Goal: Task Accomplishment & Management: Complete application form

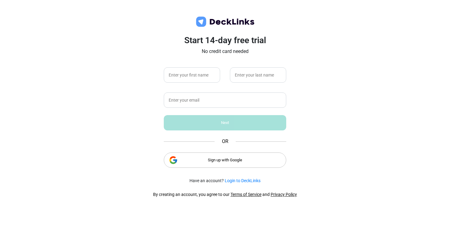
click at [227, 163] on div "Sign up with Google" at bounding box center [225, 159] width 122 height 15
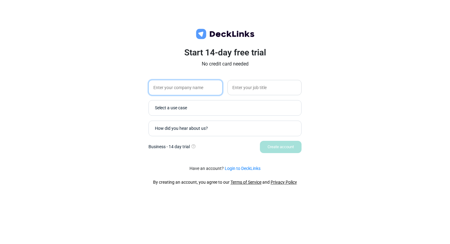
click at [216, 84] on input "text" at bounding box center [185, 87] width 74 height 15
type input "Us Therapy"
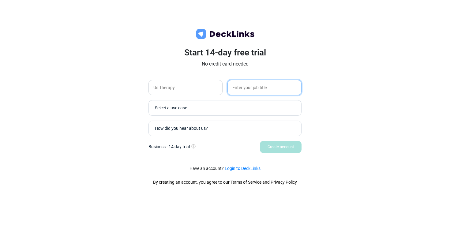
click at [279, 84] on input "text" at bounding box center [264, 87] width 74 height 15
type input "Assistant [MEDICAL_DATA]"
click at [258, 119] on div "Select a use case" at bounding box center [224, 111] width 153 height 23
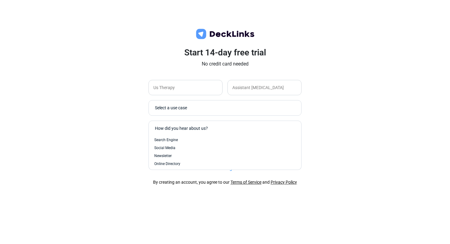
click at [254, 128] on div "How did you hear about us?" at bounding box center [226, 128] width 143 height 6
click at [229, 164] on div "Online Directory" at bounding box center [224, 164] width 141 height 6
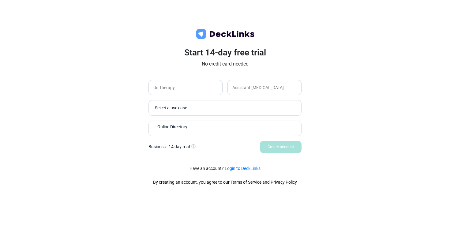
click at [226, 111] on div "Select a use case" at bounding box center [223, 108] width 143 height 12
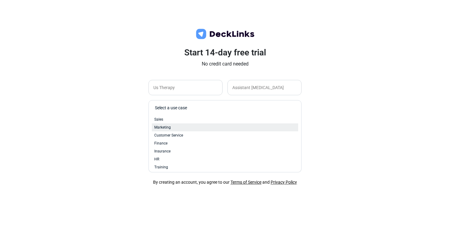
click at [223, 126] on div "Marketing" at bounding box center [224, 128] width 141 height 6
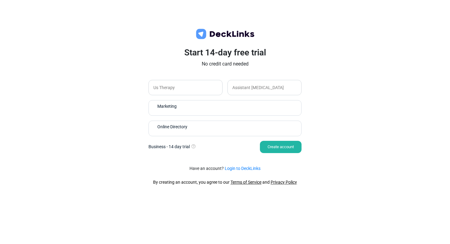
click at [268, 147] on div "Create account" at bounding box center [281, 147] width 42 height 12
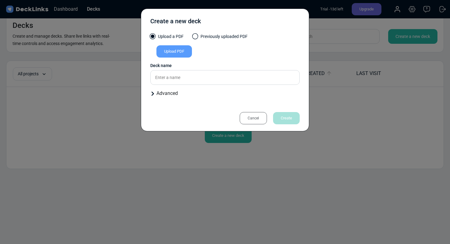
click at [188, 51] on div "Upload PDF" at bounding box center [173, 51] width 35 height 12
click at [0, 0] on input "Upload PDF" at bounding box center [0, 0] width 0 height 0
click at [180, 51] on div "Upload PDF" at bounding box center [173, 51] width 35 height 12
click at [0, 0] on input "Upload PDF" at bounding box center [0, 0] width 0 height 0
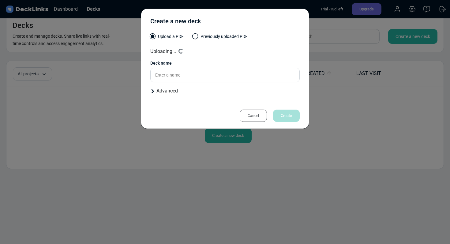
type input "Parenting Tips and Skills"
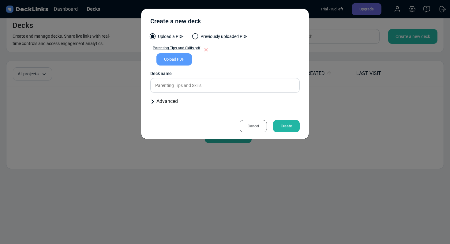
click at [177, 58] on div "Upload PDF" at bounding box center [173, 59] width 35 height 12
click at [0, 0] on input "Upload PDF" at bounding box center [0, 0] width 0 height 0
click at [178, 59] on div "Upload PDF" at bounding box center [173, 59] width 35 height 12
click at [0, 0] on input "Upload PDF" at bounding box center [0, 0] width 0 height 0
click at [181, 61] on div "Upload PDF" at bounding box center [173, 59] width 35 height 12
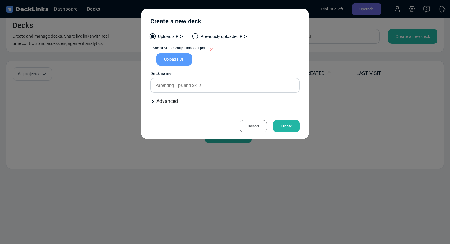
click at [0, 0] on input "Upload PDF" at bounding box center [0, 0] width 0 height 0
click at [284, 125] on div "Create" at bounding box center [286, 126] width 27 height 12
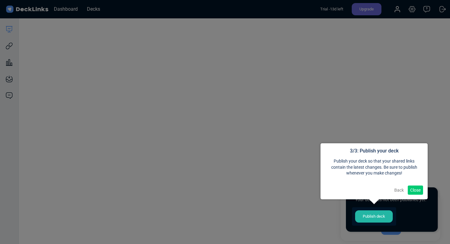
click at [412, 192] on button "Close" at bounding box center [414, 189] width 15 height 9
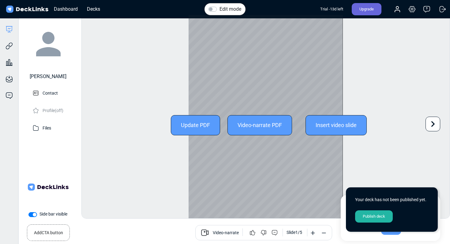
click at [432, 127] on icon at bounding box center [433, 124] width 12 height 12
click at [432, 127] on div "Edit mode Change photo Updating this image will immediately apply to all of you…" at bounding box center [265, 117] width 368 height 204
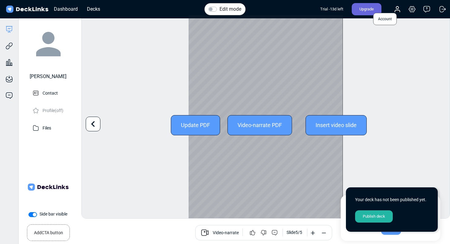
click at [396, 12] on icon at bounding box center [397, 11] width 5 height 2
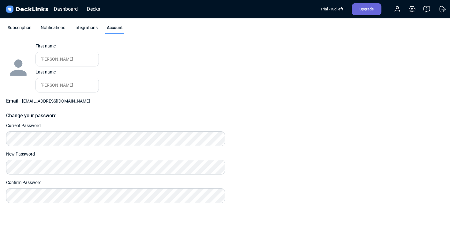
click at [18, 26] on div "Subscription" at bounding box center [19, 28] width 27 height 9
